Goal: Information Seeking & Learning: Learn about a topic

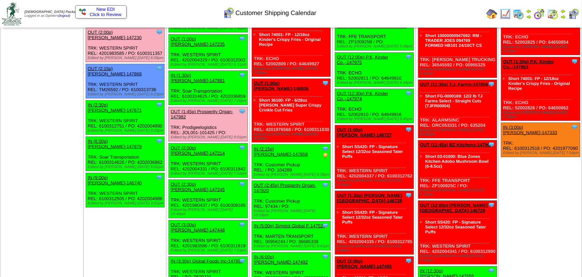
scroll to position [636, 0]
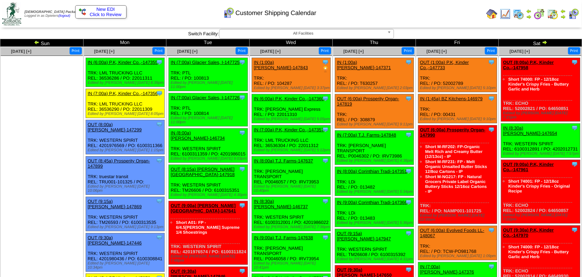
click at [36, 41] on img at bounding box center [37, 43] width 6 height 6
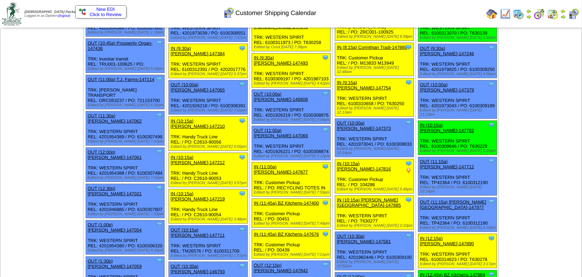
scroll to position [222, 0]
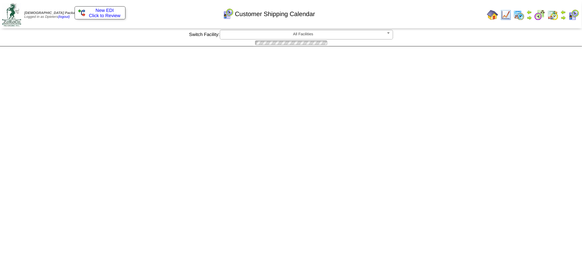
scroll to position [222, 0]
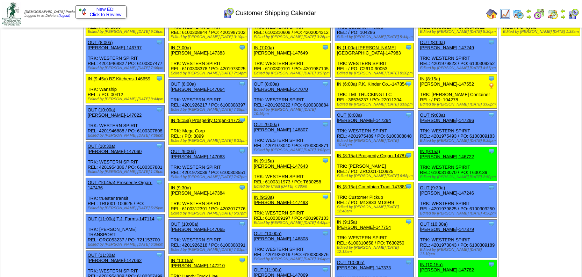
scroll to position [0, 0]
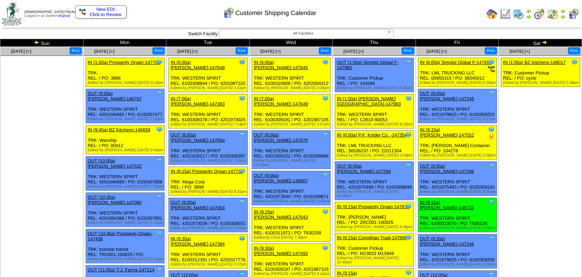
click at [52, 143] on ul at bounding box center [42, 108] width 82 height 105
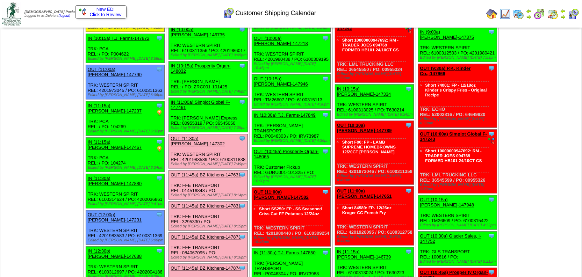
scroll to position [1562, 0]
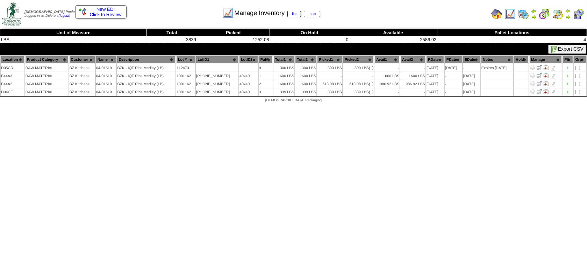
click at [497, 12] on img at bounding box center [496, 13] width 11 height 11
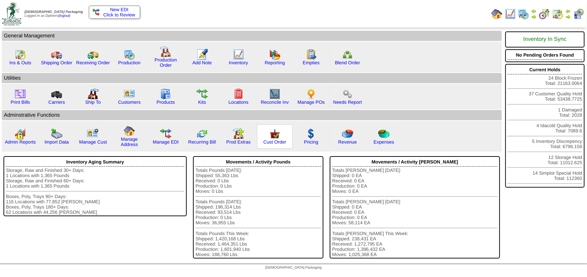
click at [273, 137] on img at bounding box center [274, 133] width 11 height 11
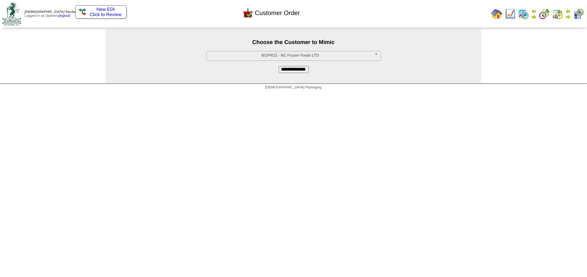
click at [497, 15] on img at bounding box center [496, 13] width 11 height 11
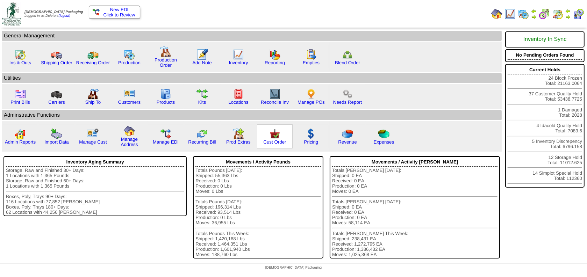
click at [271, 136] on img at bounding box center [274, 133] width 11 height 11
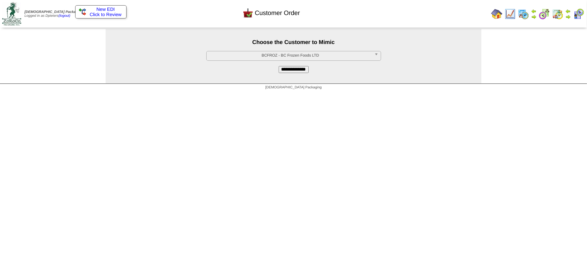
click at [240, 55] on span "BCFROZ - BC Frozen Foods LTD" at bounding box center [290, 55] width 162 height 8
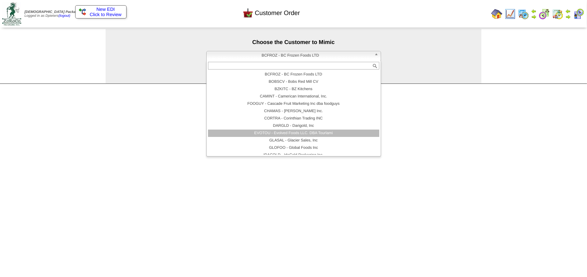
click at [289, 132] on li "EVOTOU - Evolved Foods LLC. DBA Tourlami" at bounding box center [293, 133] width 171 height 7
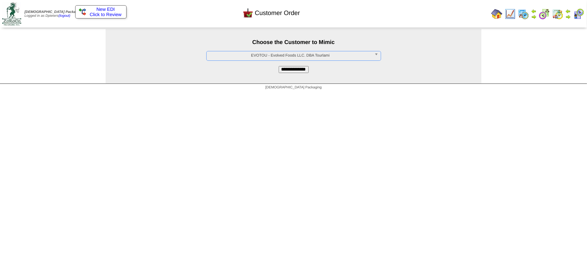
click at [301, 71] on input "**********" at bounding box center [294, 69] width 30 height 7
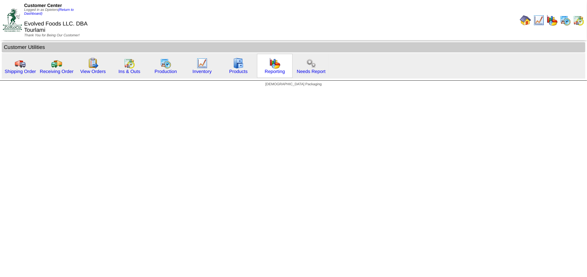
click at [275, 63] on img at bounding box center [274, 63] width 11 height 11
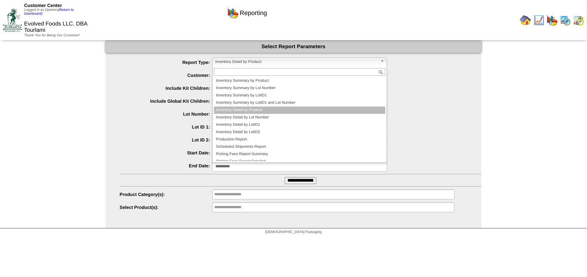
click at [262, 65] on span "Inventory Detail by Product" at bounding box center [296, 62] width 162 height 8
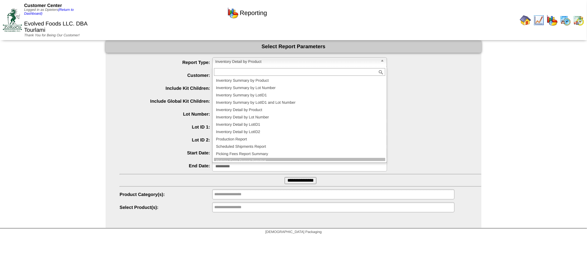
scroll to position [11, 0]
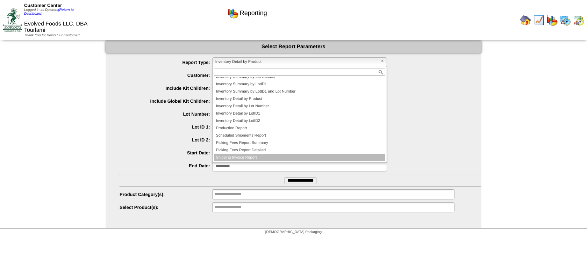
click at [274, 157] on li "Shipping Invoice Report" at bounding box center [299, 157] width 171 height 7
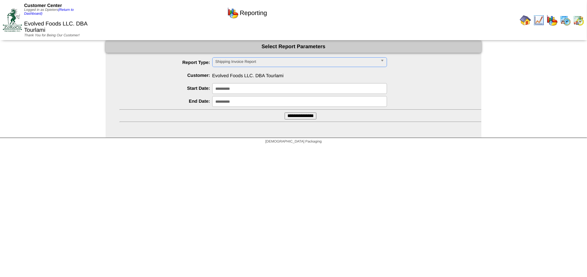
click at [308, 116] on input "**********" at bounding box center [301, 116] width 32 height 7
click at [229, 64] on span "Shipping Invoice Report" at bounding box center [296, 62] width 162 height 8
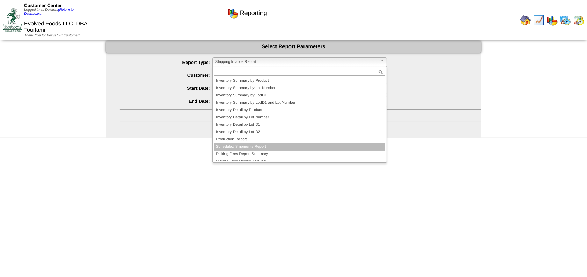
scroll to position [11, 0]
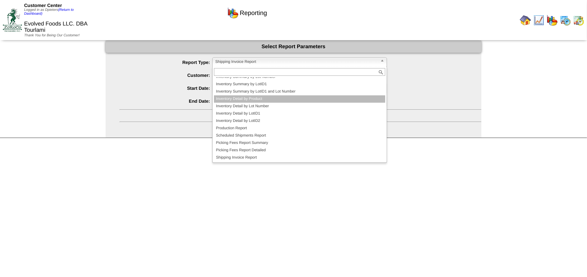
click at [283, 96] on li "Inventory Detail by Product" at bounding box center [299, 98] width 171 height 7
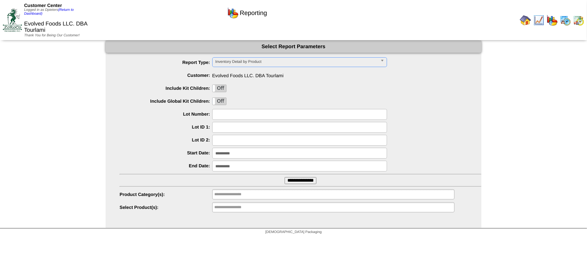
click at [306, 178] on input "**********" at bounding box center [301, 180] width 32 height 7
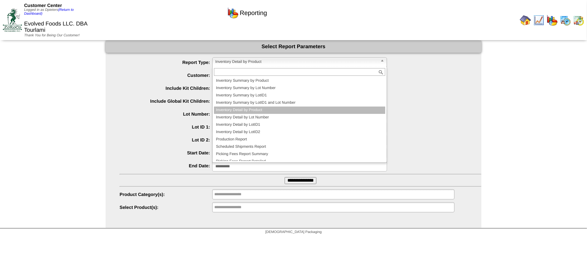
click at [261, 60] on span "Inventory Detail by Product" at bounding box center [296, 62] width 162 height 8
click at [262, 116] on li "Inventory Detail by Lot Number" at bounding box center [299, 117] width 171 height 7
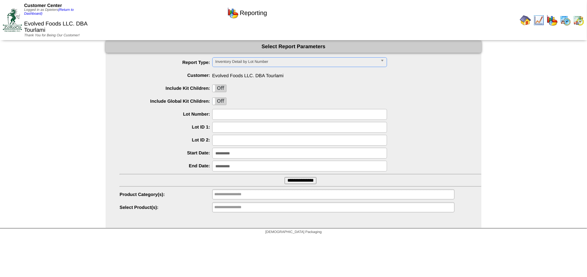
click at [298, 179] on input "**********" at bounding box center [301, 180] width 32 height 7
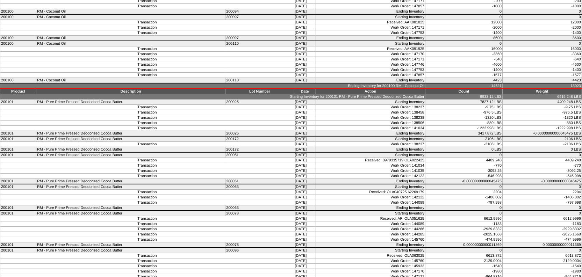
scroll to position [222, 0]
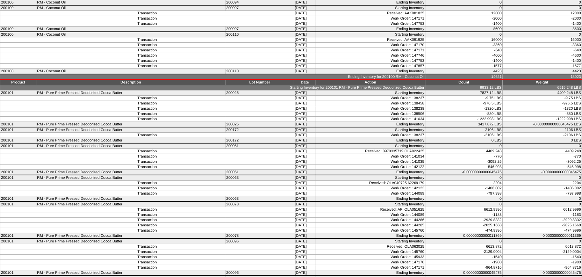
click at [309, 41] on td "09/17/25" at bounding box center [305, 39] width 22 height 5
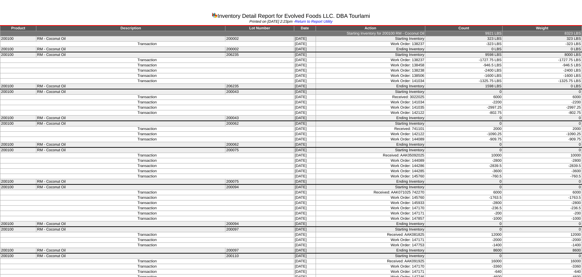
scroll to position [0, 0]
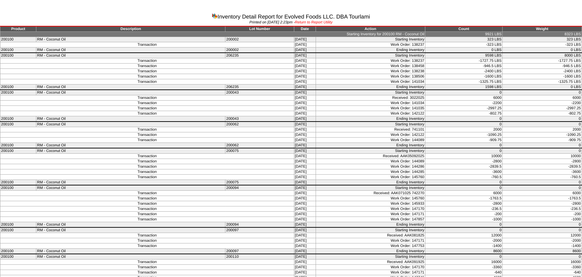
click at [330, 22] on link "Return to Report Utility" at bounding box center [314, 22] width 38 height 4
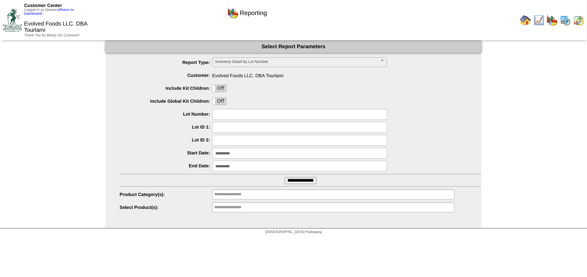
click at [524, 20] on img at bounding box center [525, 20] width 11 height 11
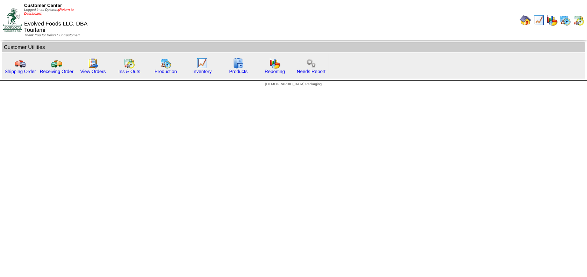
click at [67, 10] on link "(Return to Dashboard)" at bounding box center [49, 12] width 50 height 8
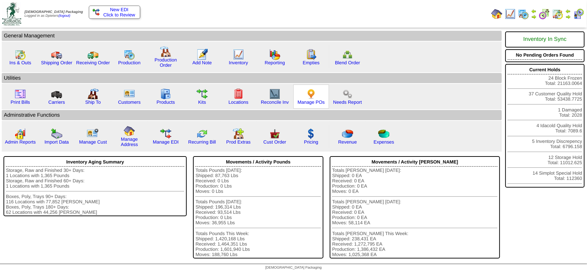
click at [309, 94] on img at bounding box center [311, 93] width 11 height 11
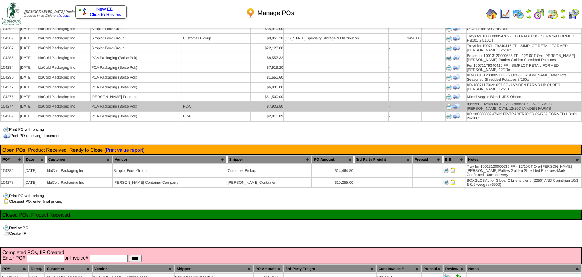
scroll to position [95, 0]
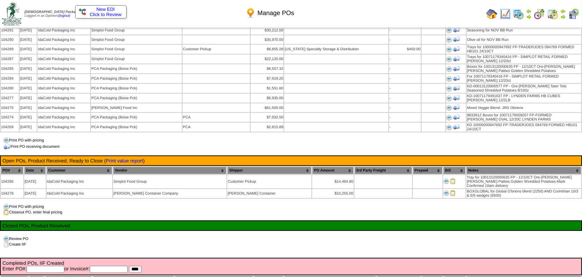
click at [348, 15] on div "Manage POs" at bounding box center [246, 10] width 334 height 19
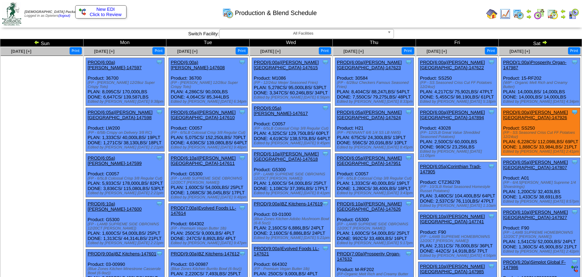
scroll to position [31, 0]
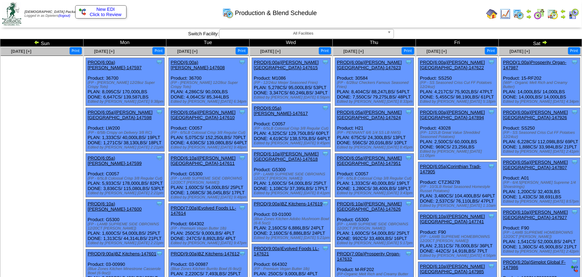
click at [545, 44] on img at bounding box center [545, 43] width 6 height 6
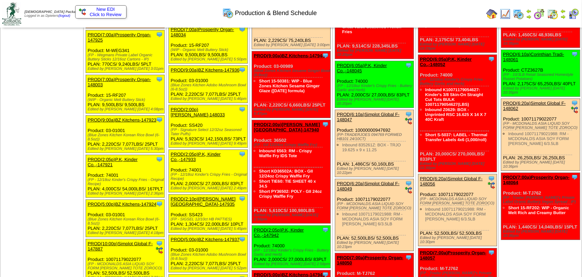
scroll to position [222, 0]
